Goal: Information Seeking & Learning: Learn about a topic

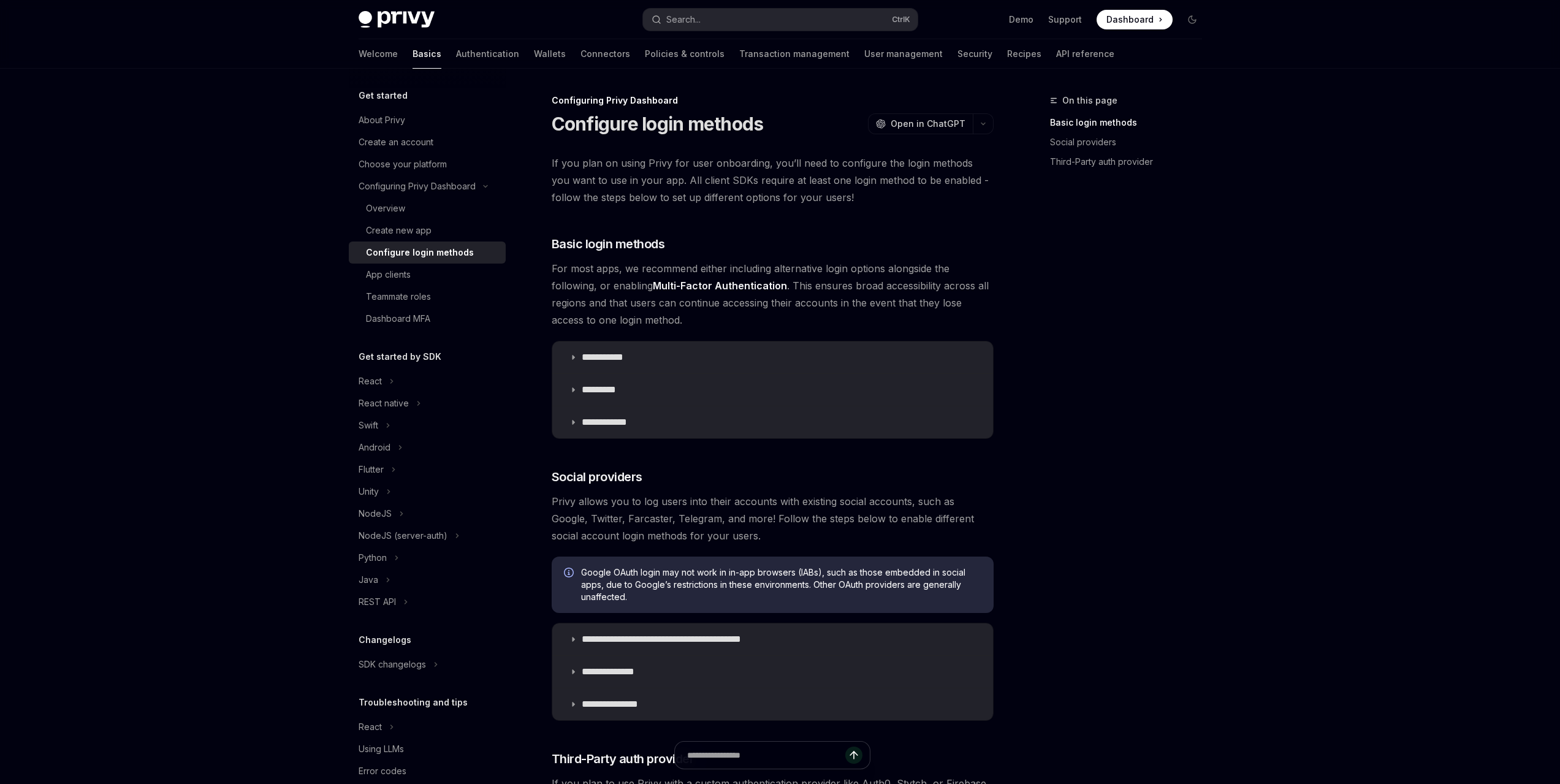
click at [396, 19] on img at bounding box center [396, 20] width 76 height 17
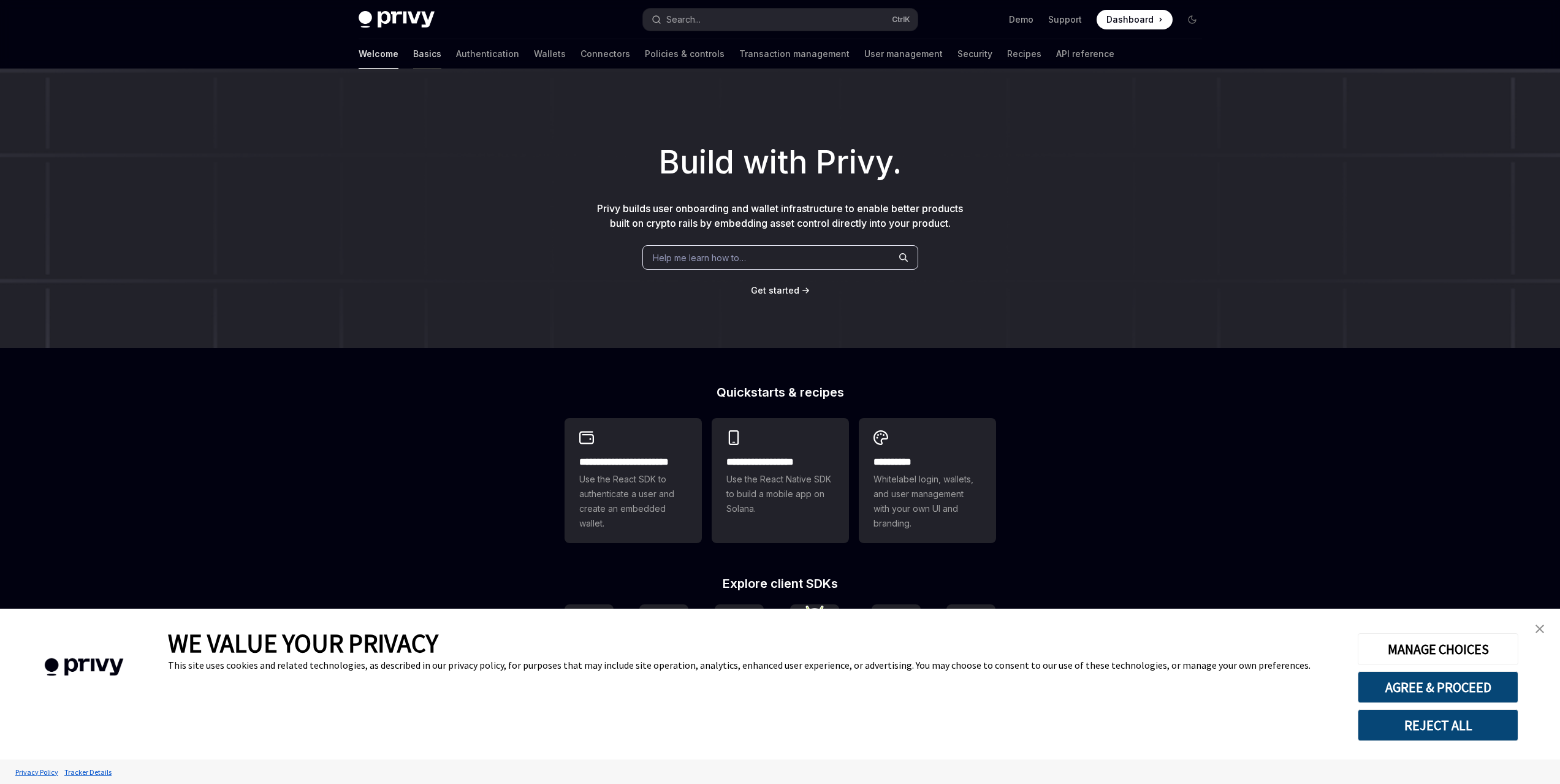
click at [413, 54] on link "Basics" at bounding box center [426, 54] width 28 height 29
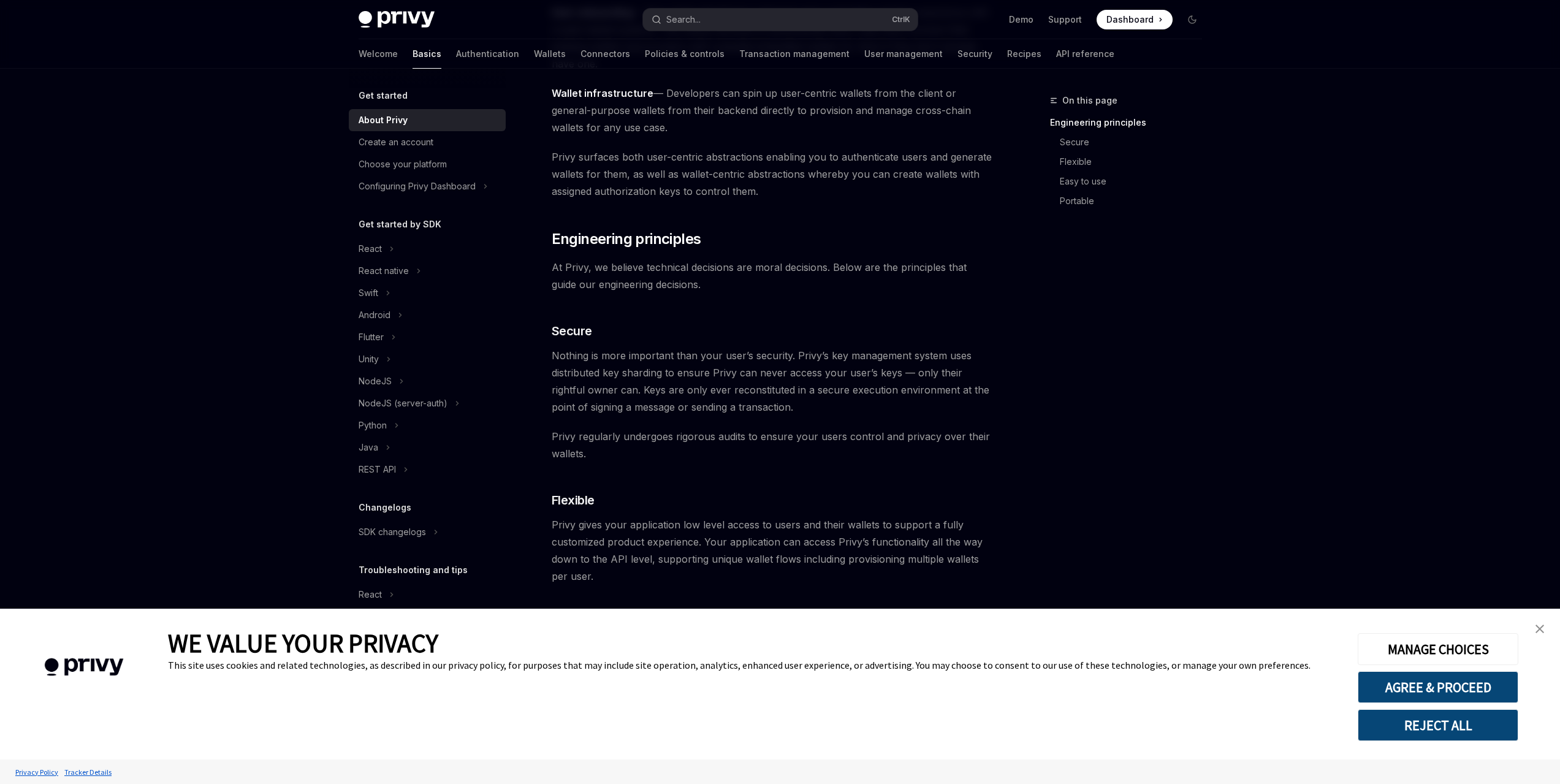
scroll to position [245, 0]
click at [534, 53] on link "Wallets" at bounding box center [549, 54] width 32 height 29
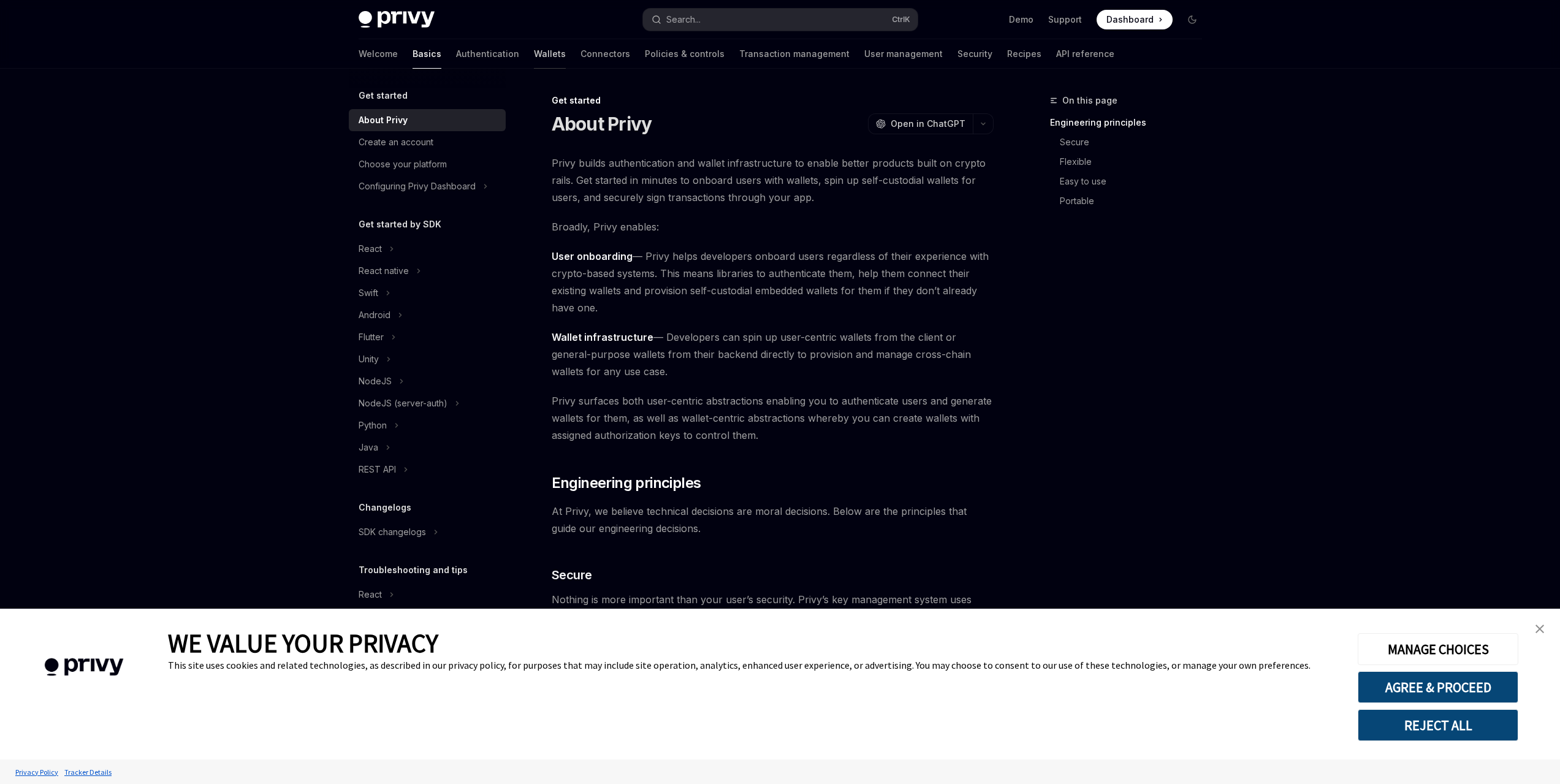
type textarea "*"
